Goal: Task Accomplishment & Management: Complete application form

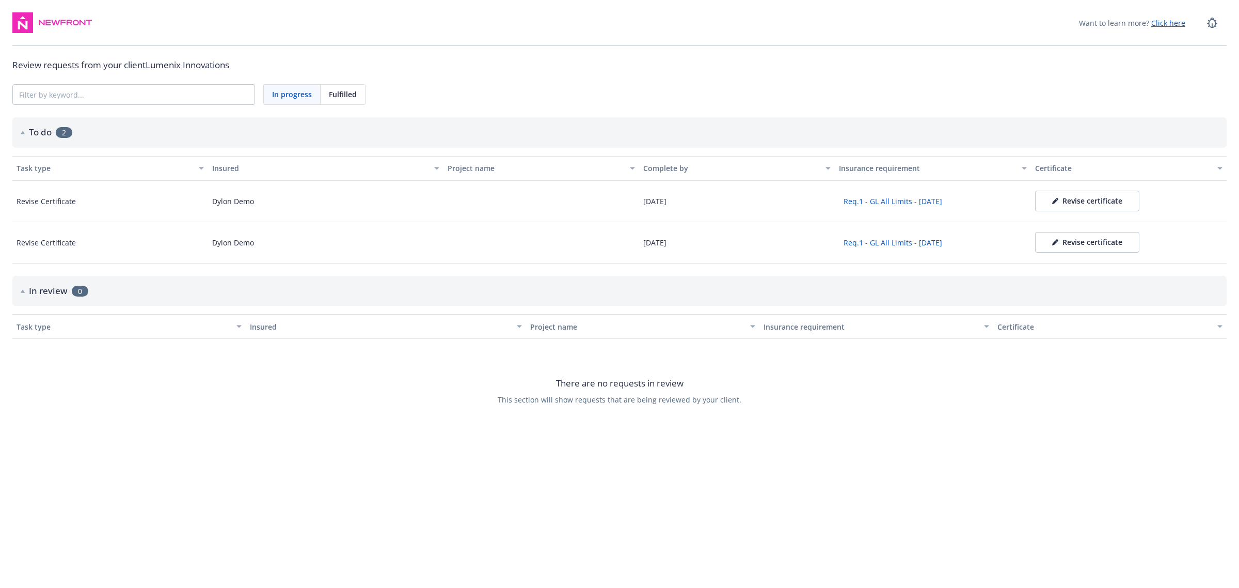
click at [1112, 202] on div "Revise certificate" at bounding box center [1087, 201] width 70 height 10
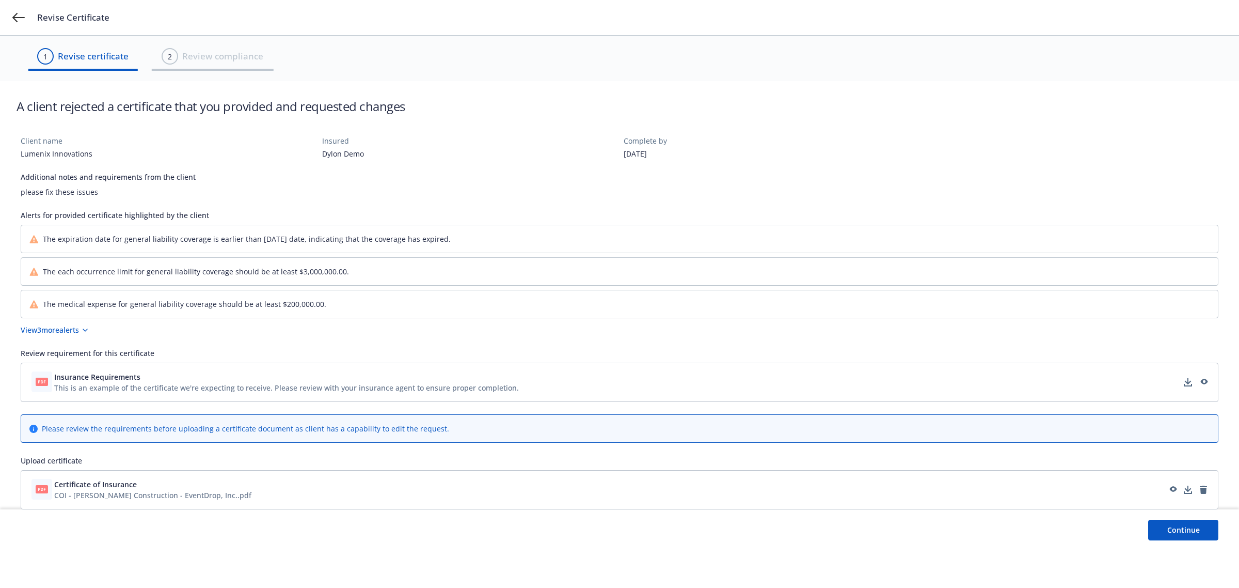
click at [1188, 530] on button "Continue" at bounding box center [1183, 529] width 70 height 21
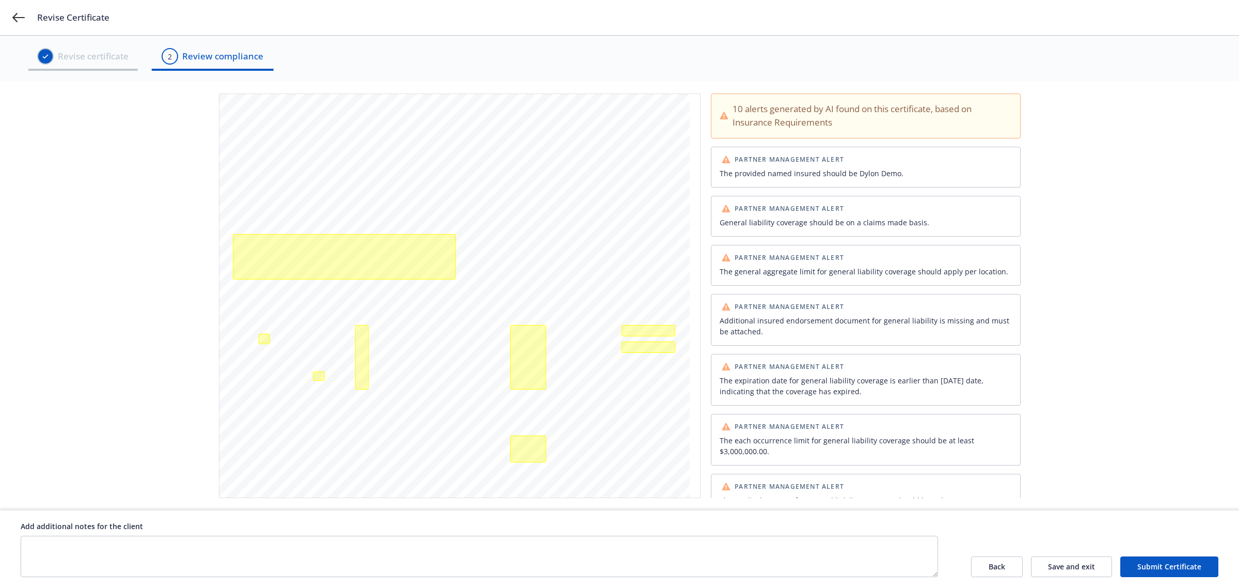
click at [1172, 568] on button "Submit Certificate" at bounding box center [1169, 566] width 98 height 21
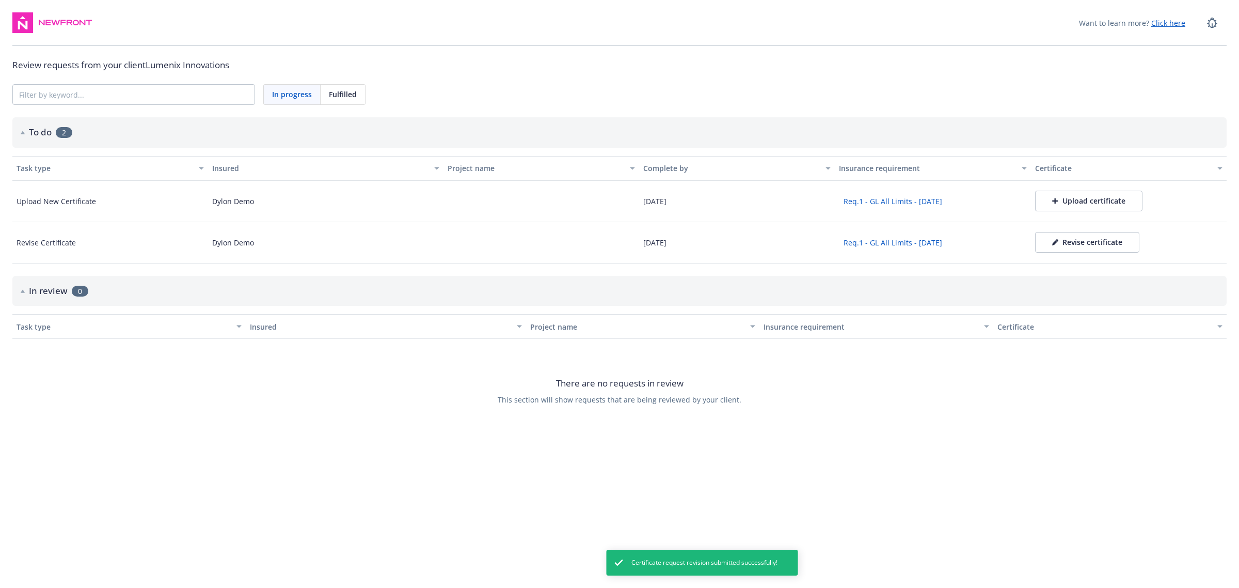
click at [1078, 248] on button "Revise certificate" at bounding box center [1087, 242] width 104 height 21
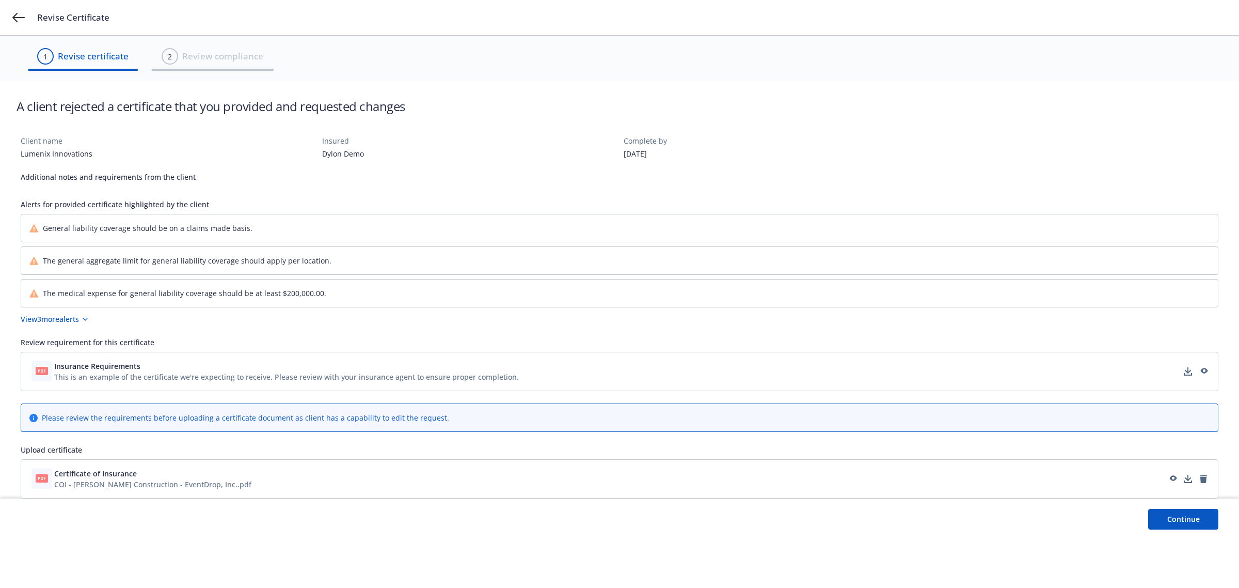
click at [1199, 515] on button "Continue" at bounding box center [1183, 519] width 70 height 21
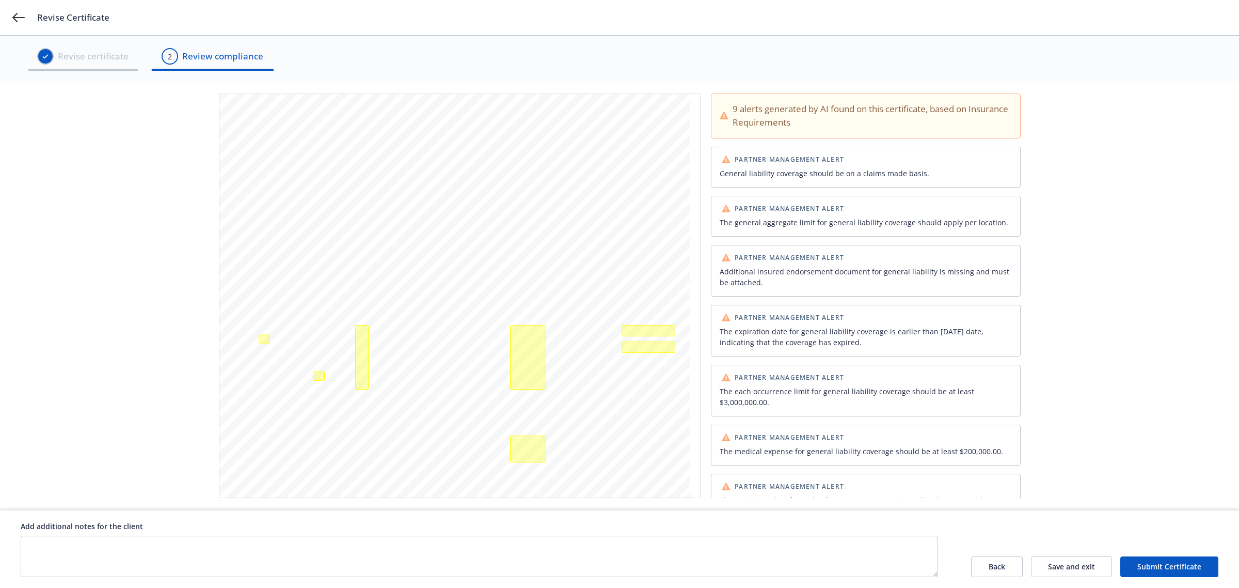
click at [1141, 564] on button "Submit Certificate" at bounding box center [1169, 566] width 98 height 21
